Goal: Entertainment & Leisure: Browse casually

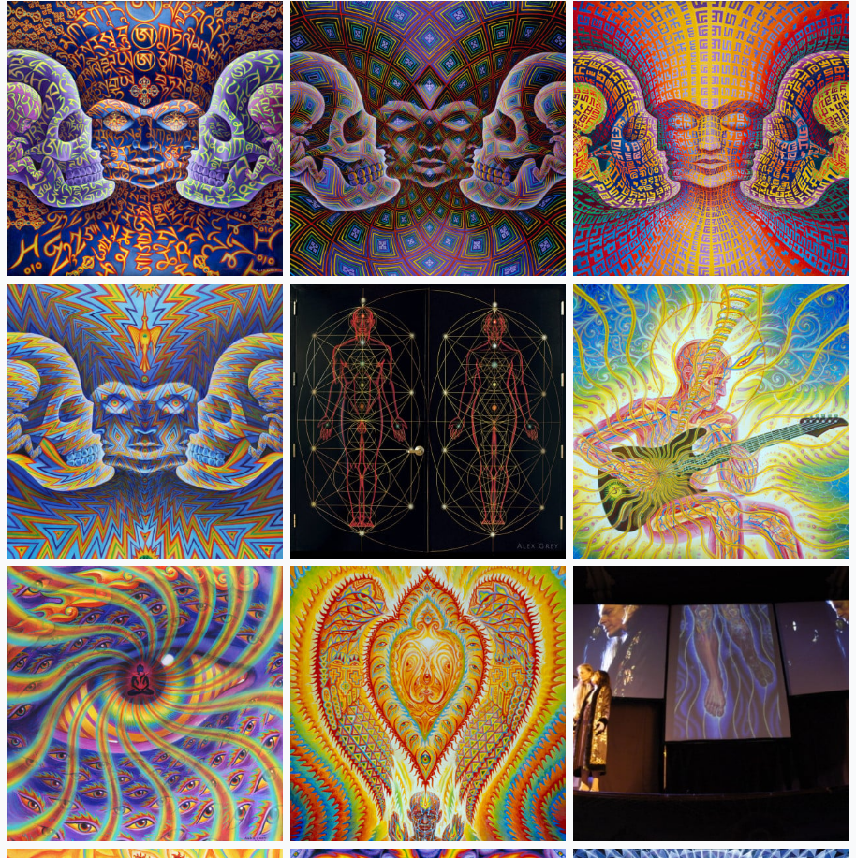
scroll to position [12919, 0]
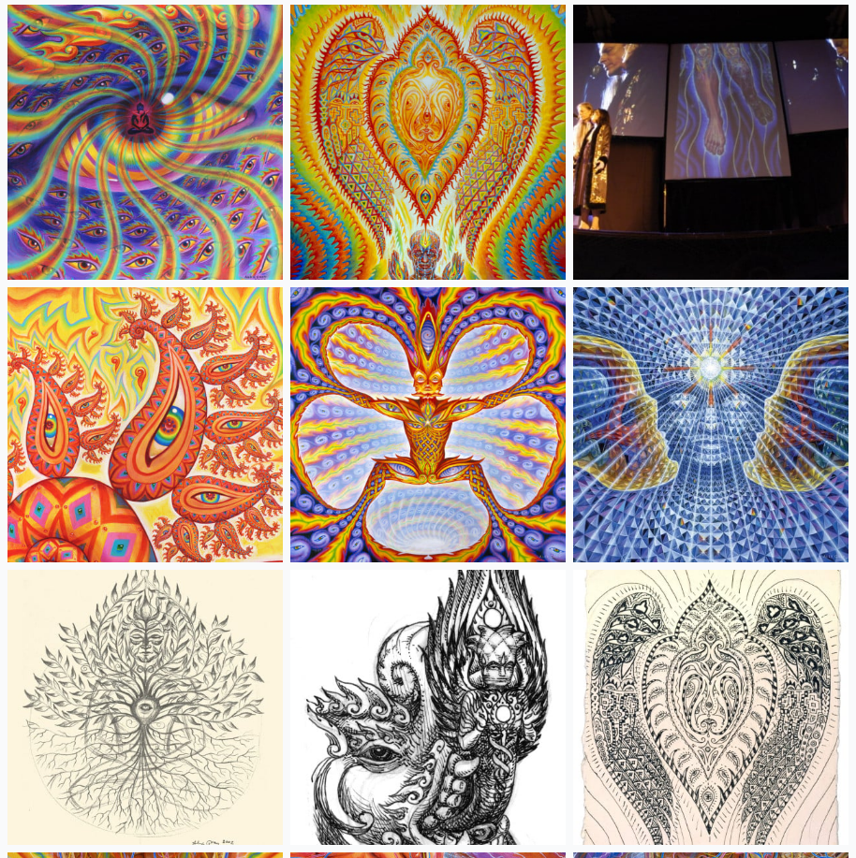
click at [434, 430] on img at bounding box center [427, 424] width 275 height 275
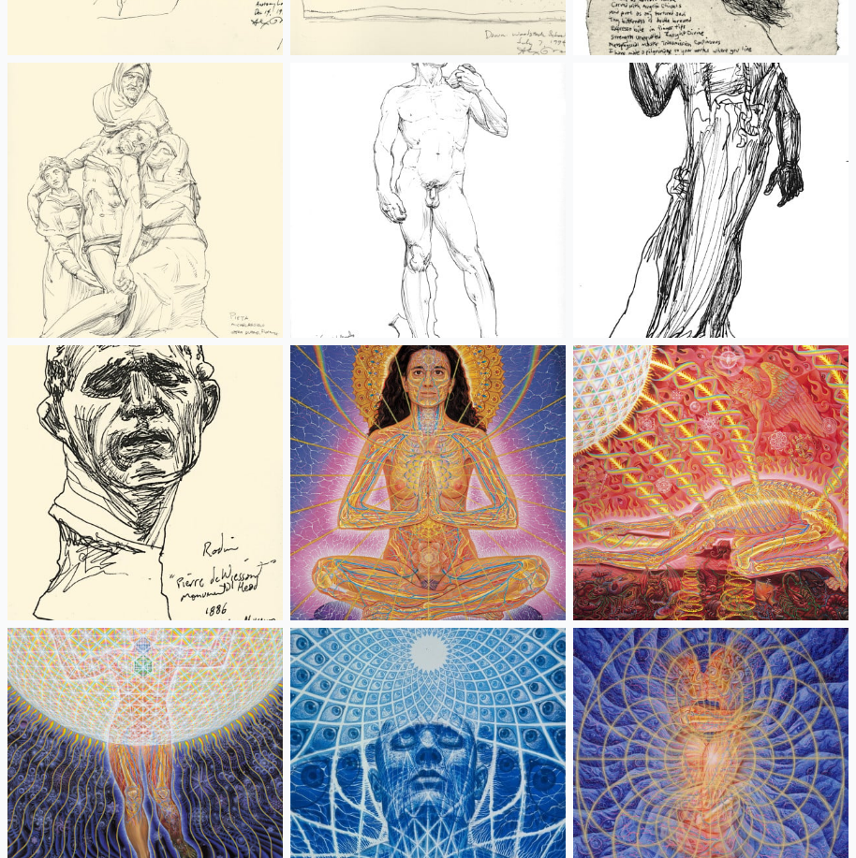
scroll to position [22281, 0]
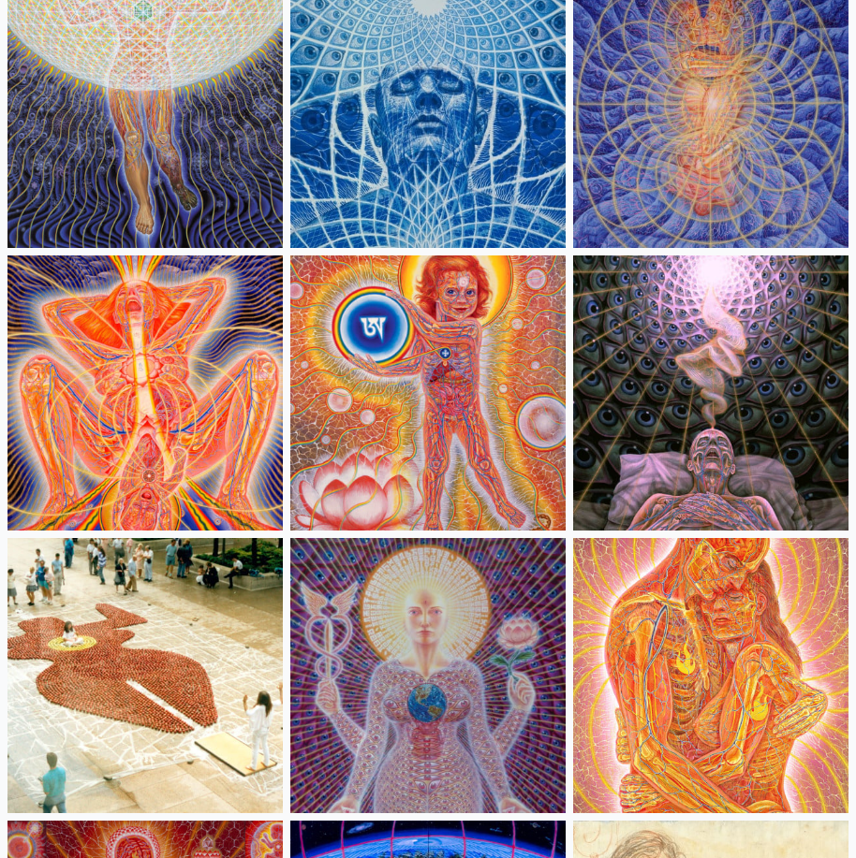
click at [209, 333] on img at bounding box center [144, 393] width 275 height 275
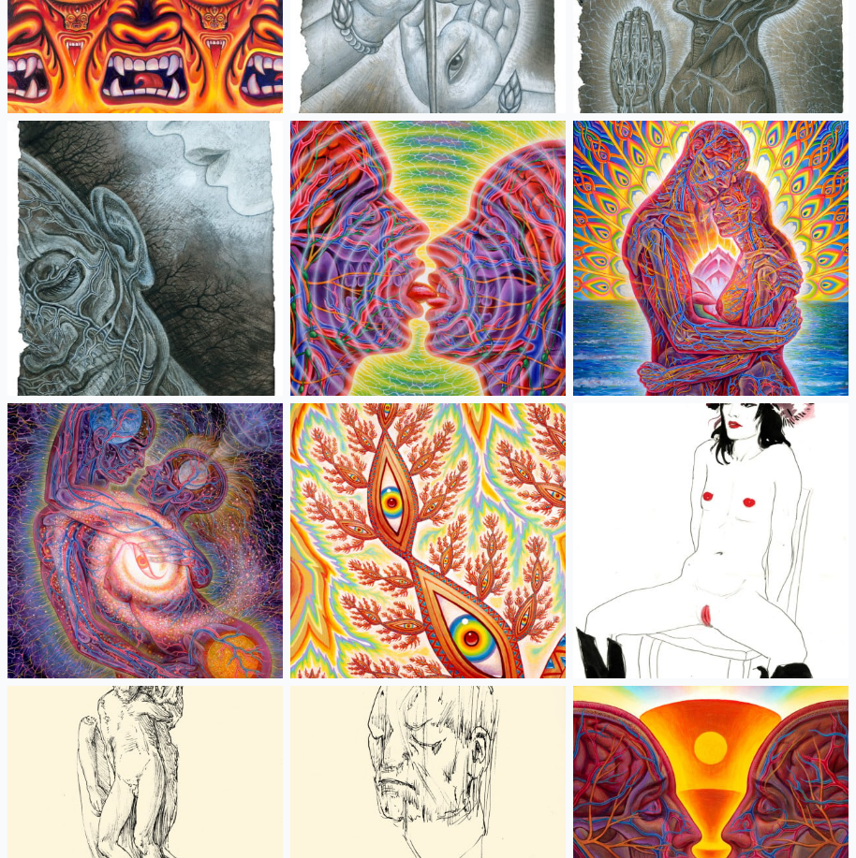
scroll to position [8604, 0]
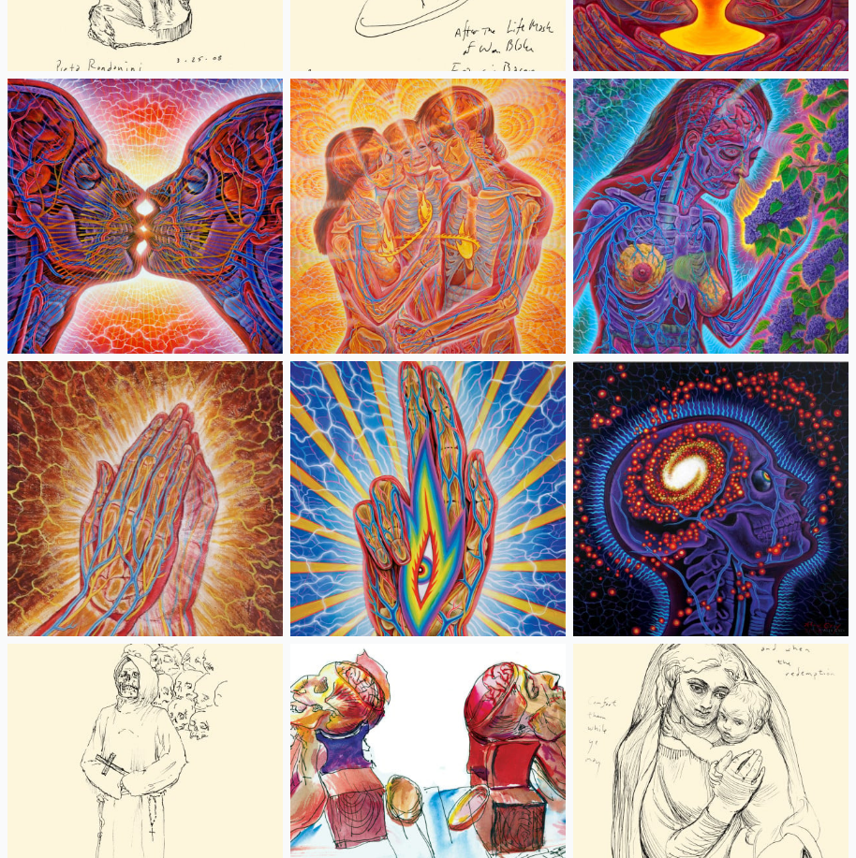
click at [474, 200] on img at bounding box center [427, 216] width 275 height 275
click at [180, 200] on img at bounding box center [144, 216] width 275 height 275
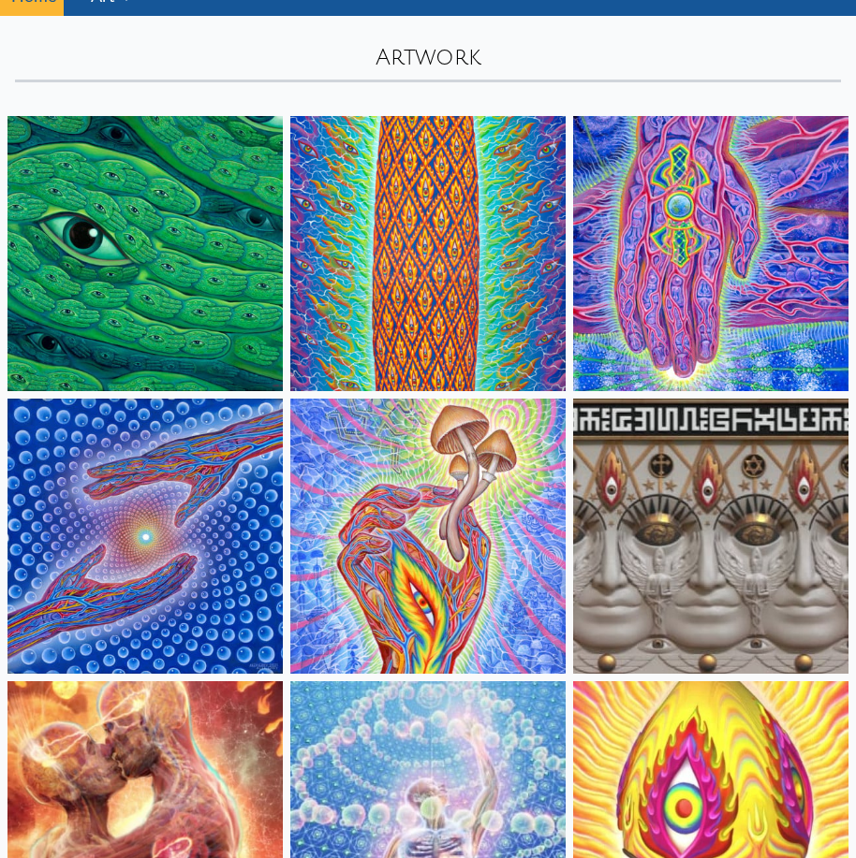
scroll to position [0, 0]
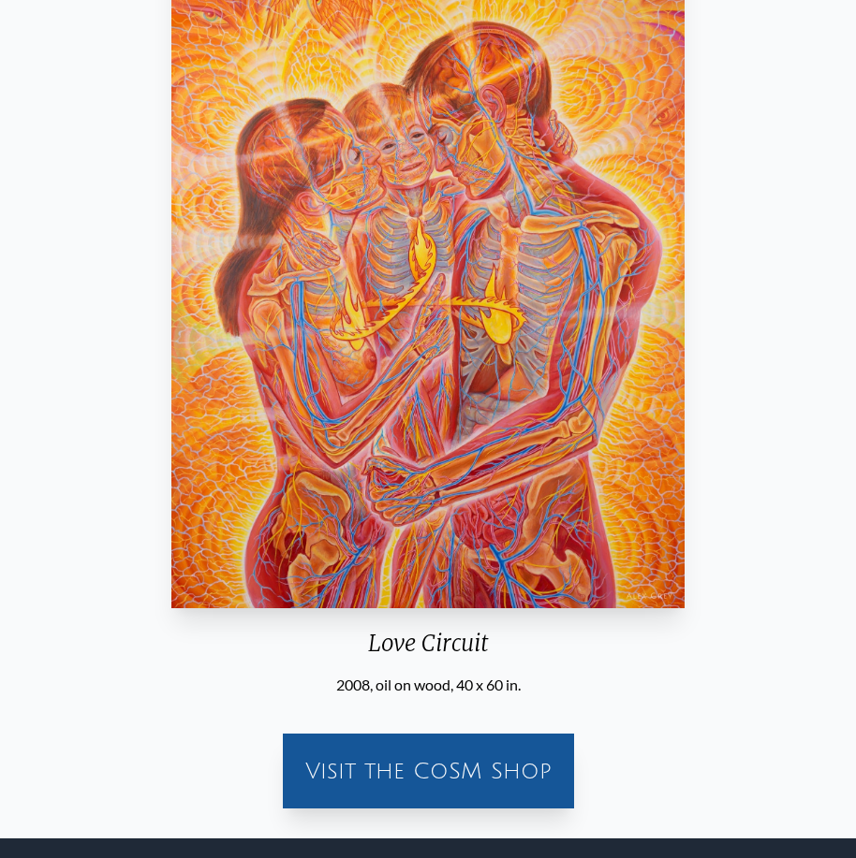
scroll to position [187, 0]
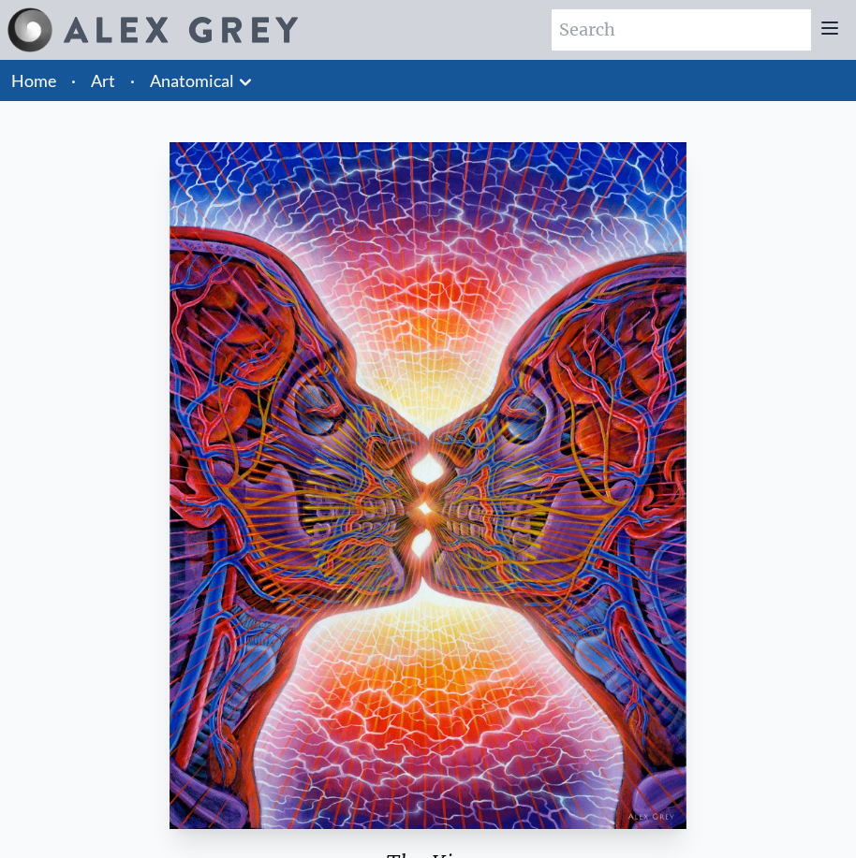
click at [18, 19] on img at bounding box center [29, 29] width 45 height 45
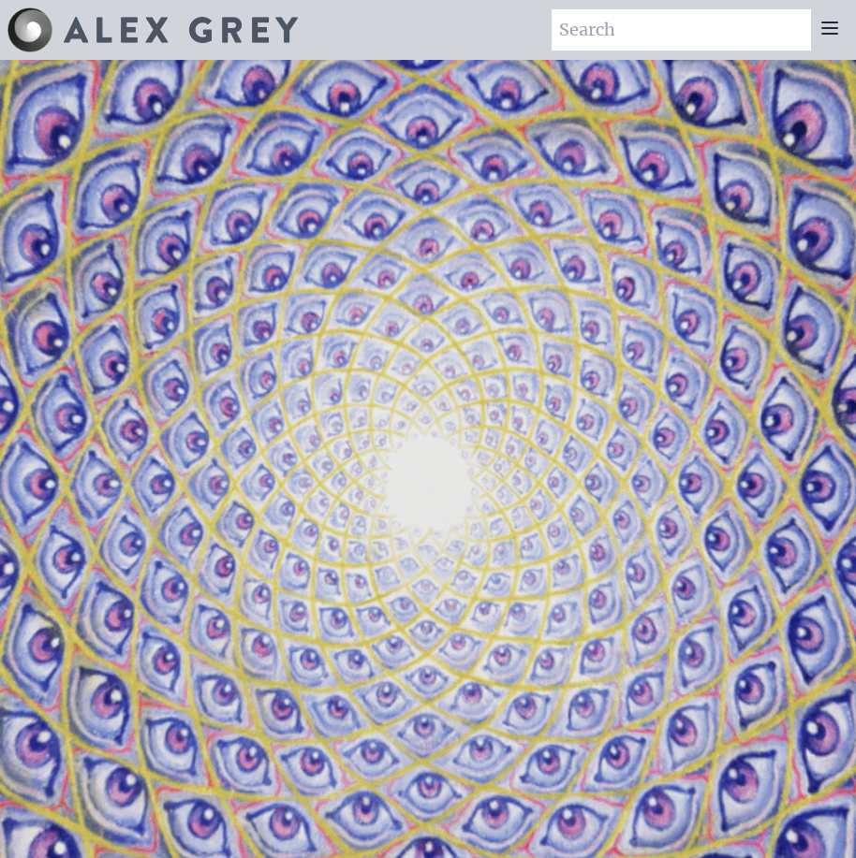
click at [103, 17] on img at bounding box center [181, 30] width 234 height 26
